Goal: Navigation & Orientation: Find specific page/section

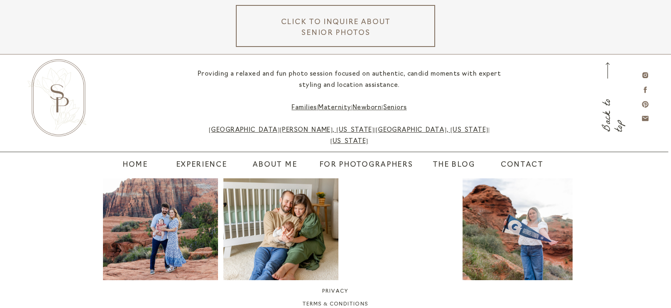
scroll to position [3575, 0]
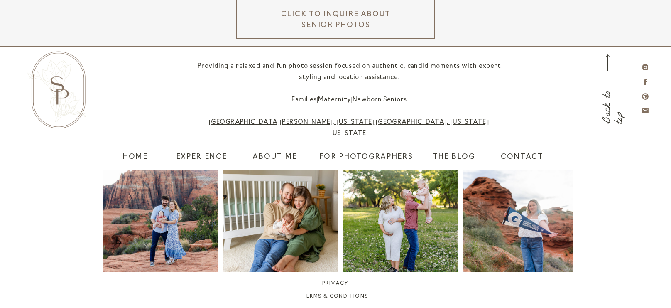
click at [352, 22] on h3 "Click to inquire about senior photos" at bounding box center [336, 21] width 120 height 24
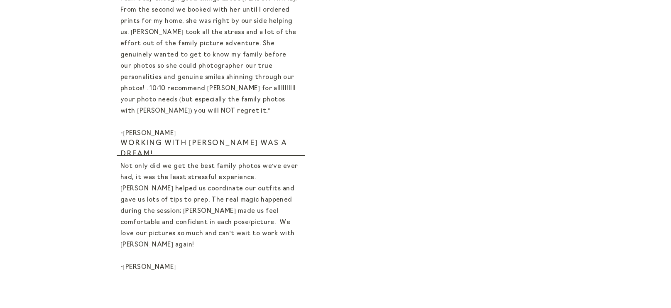
scroll to position [537, 0]
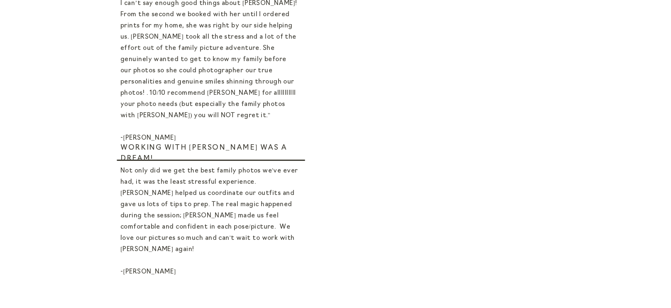
click at [247, 111] on p "I can’t say enough good things about Sadie! From the second we booked with her …" at bounding box center [209, 68] width 178 height 140
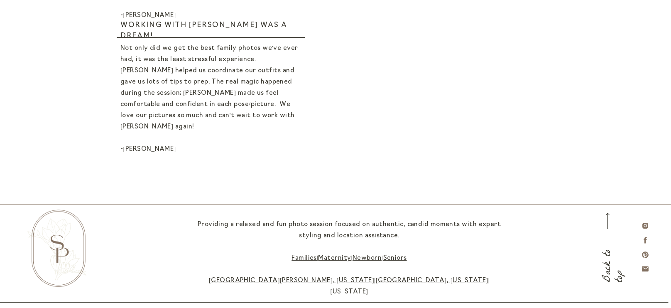
scroll to position [0, 0]
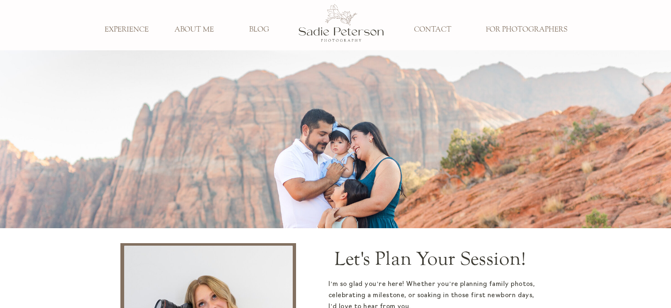
click at [125, 27] on h3 "EXPERIENCE" at bounding box center [126, 29] width 55 height 9
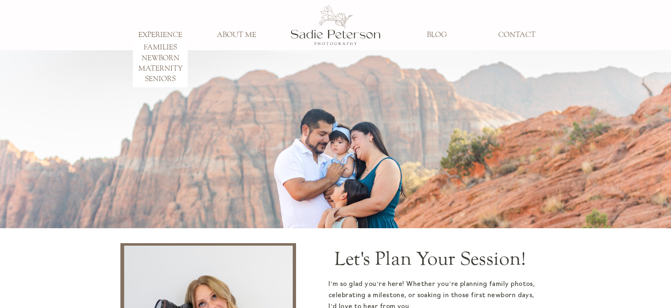
click at [155, 77] on h3 "SENIORS" at bounding box center [160, 79] width 55 height 9
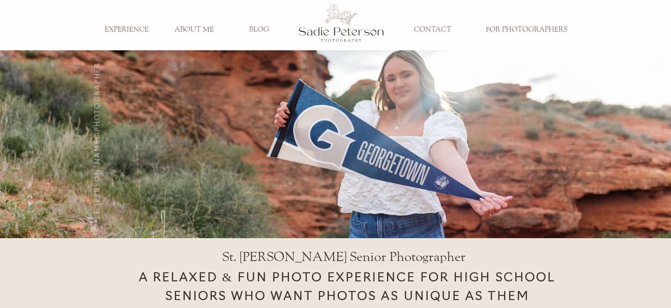
click at [188, 27] on h3 "ABOUT ME" at bounding box center [193, 29] width 55 height 9
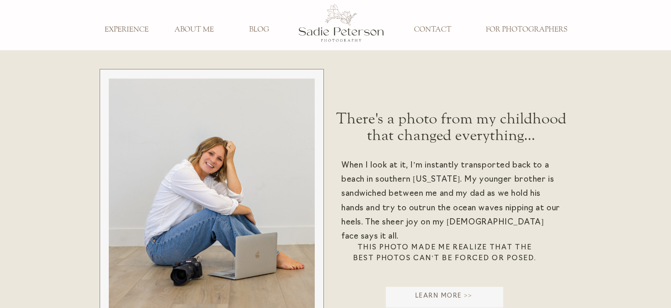
click at [259, 31] on h3 "BLOG" at bounding box center [259, 29] width 55 height 9
